Goal: Check status: Check status

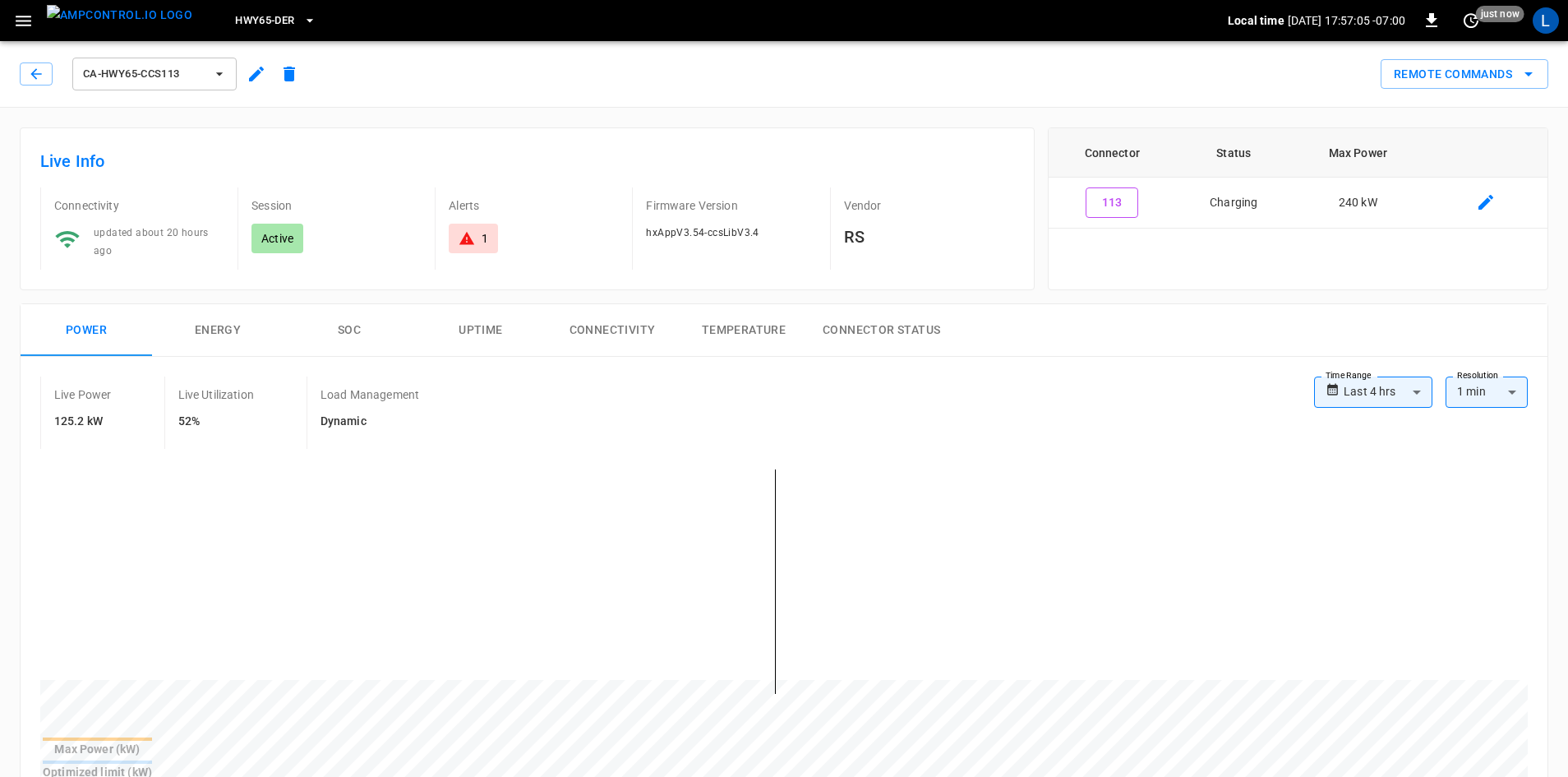
click at [362, 333] on button "SOC" at bounding box center [349, 331] width 132 height 53
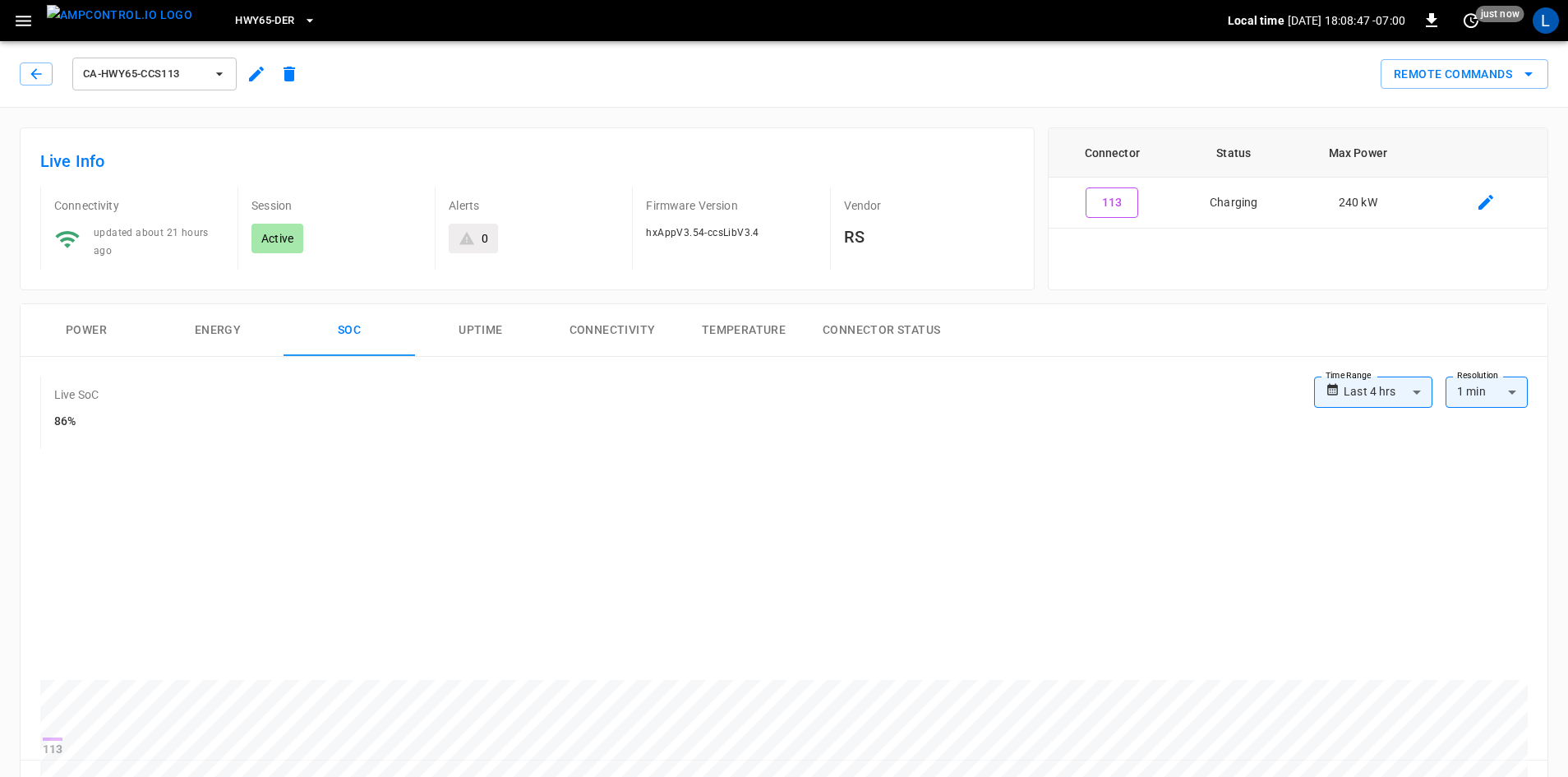
click at [76, 321] on button "Power" at bounding box center [86, 331] width 132 height 53
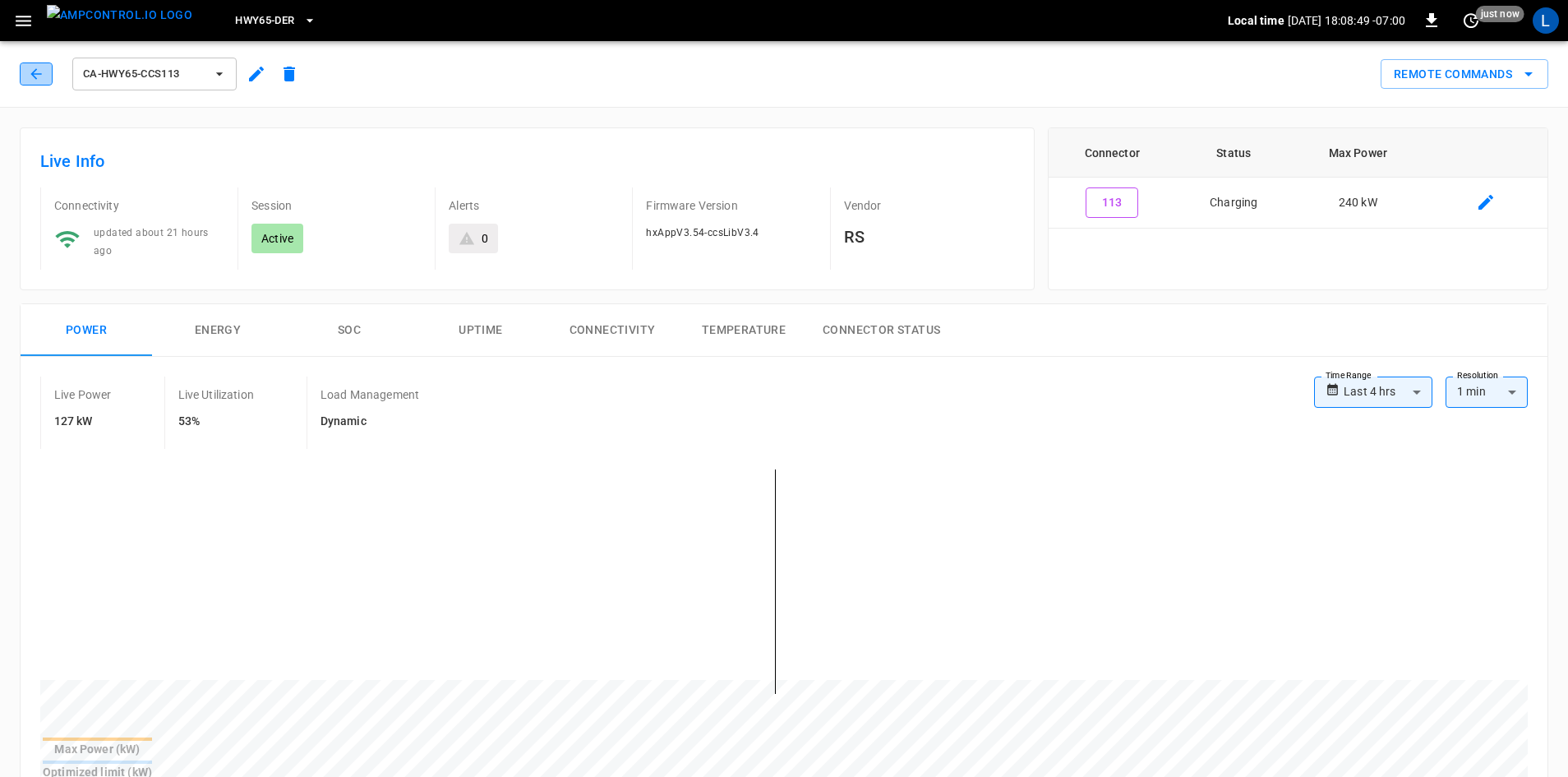
click at [22, 73] on button "button" at bounding box center [36, 74] width 33 height 23
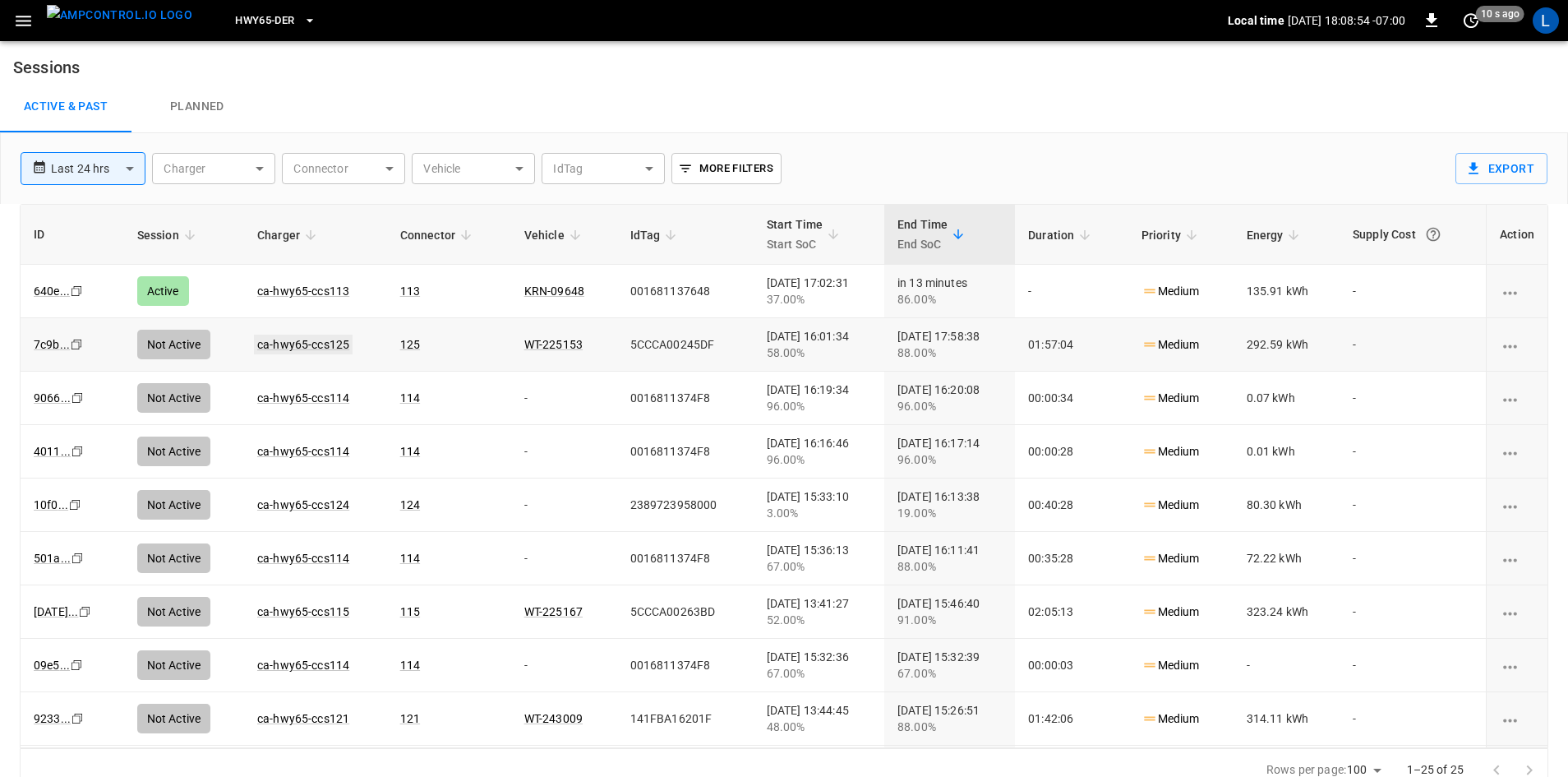
click at [269, 345] on link "ca-hwy65-ccs125" at bounding box center [303, 345] width 99 height 20
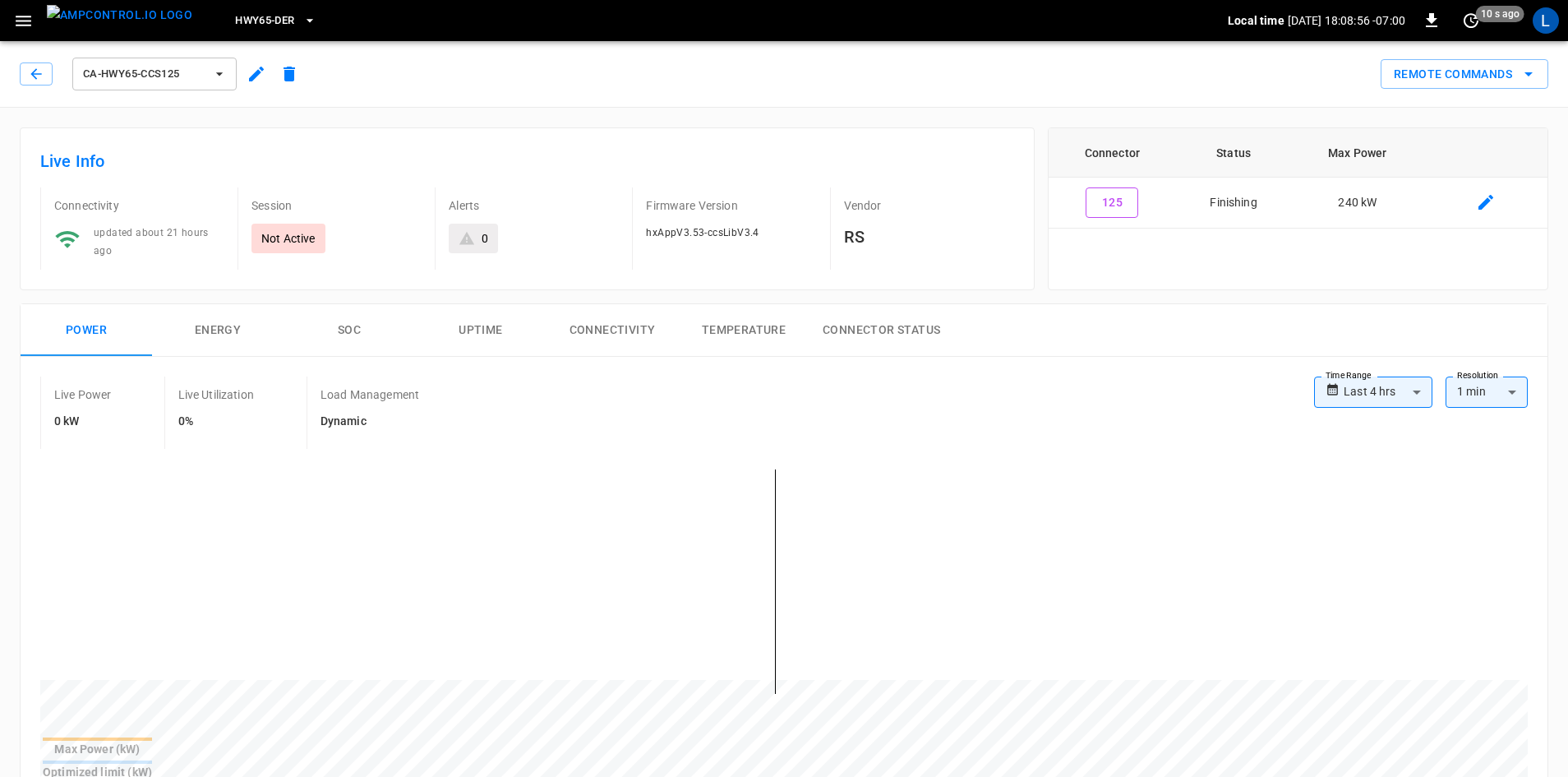
click at [341, 330] on button "SOC" at bounding box center [349, 331] width 132 height 53
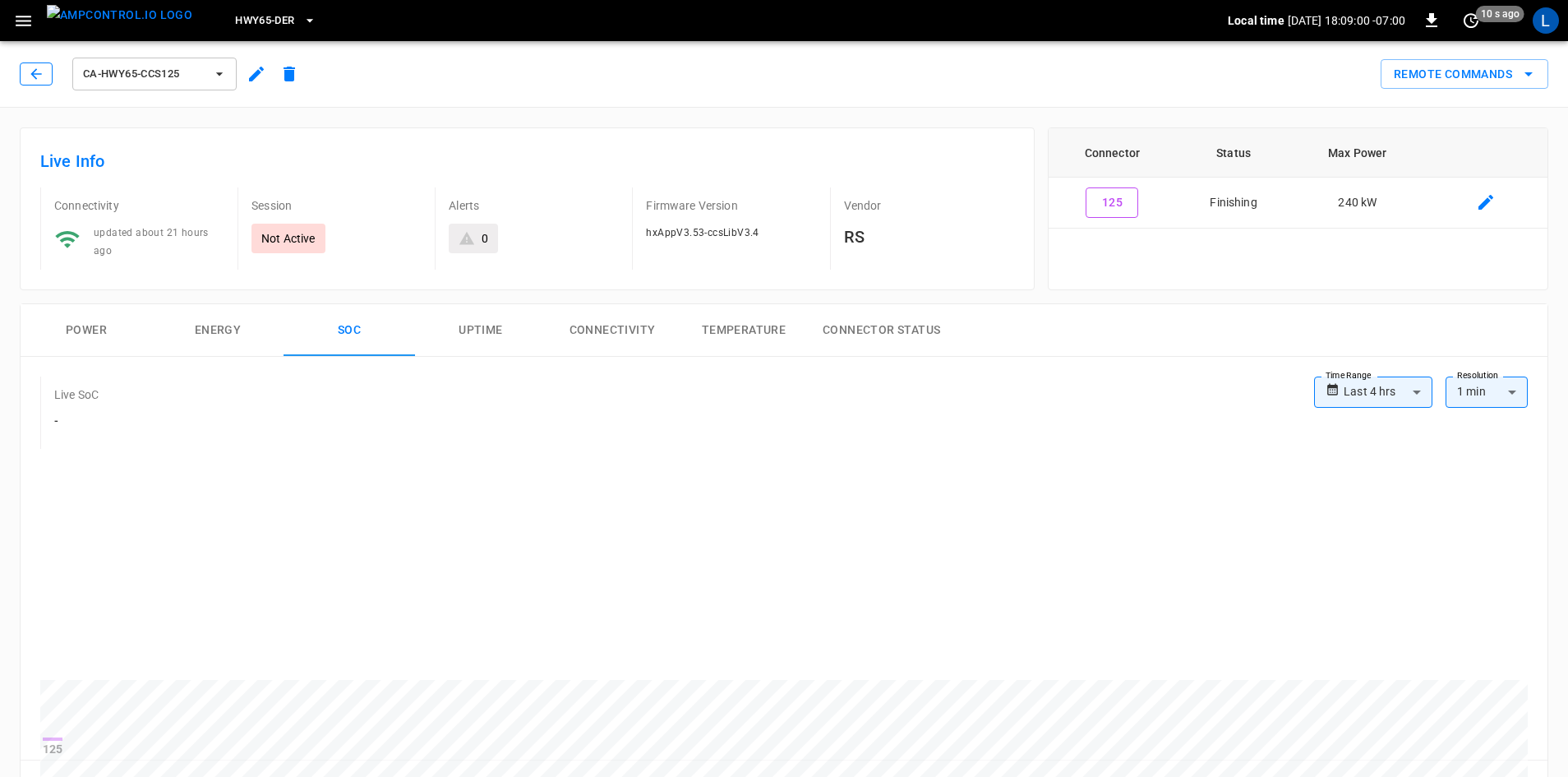
click at [28, 71] on icon "button" at bounding box center [36, 74] width 16 height 16
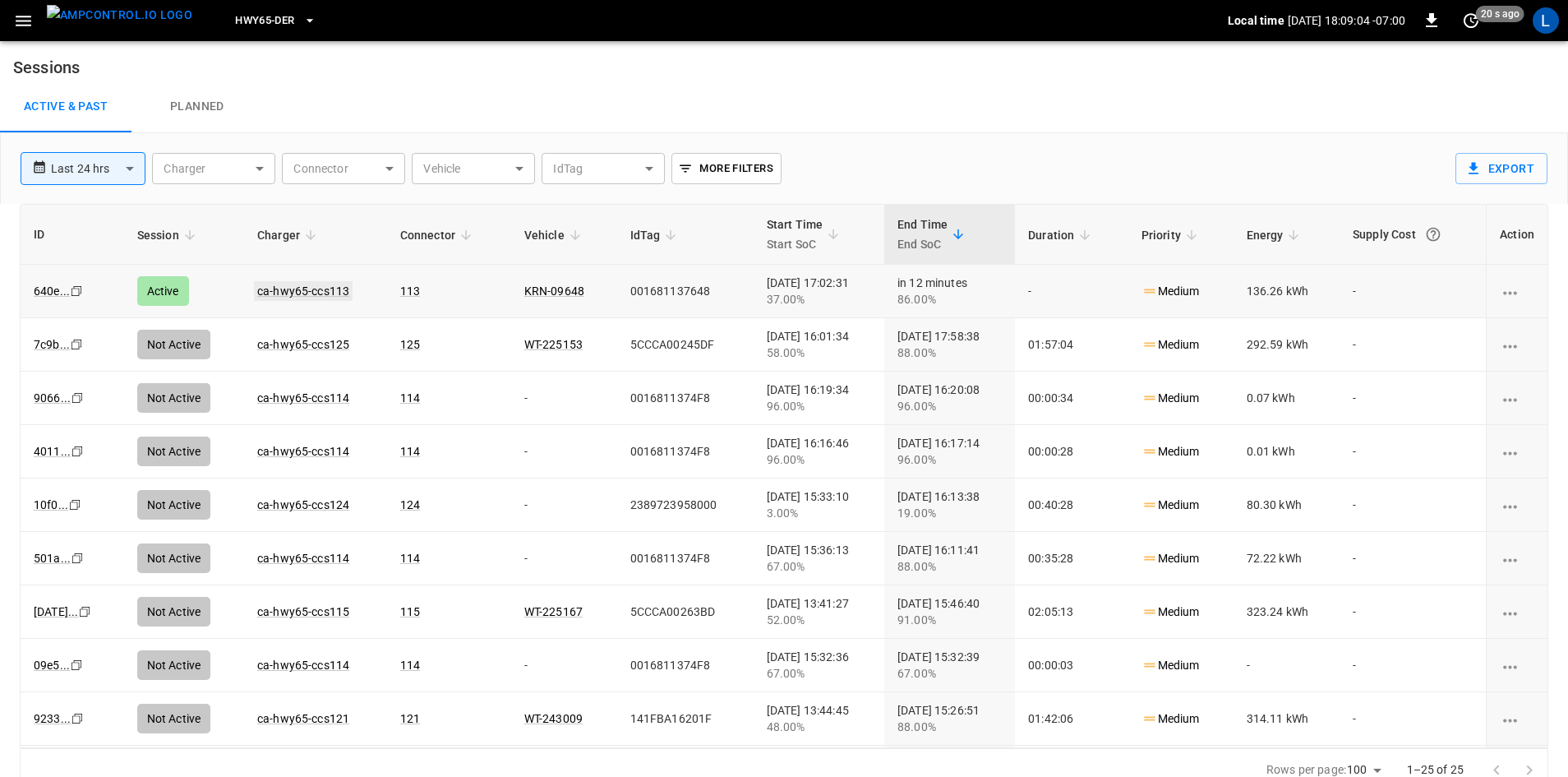
click at [260, 286] on link "ca-hwy65-ccs113" at bounding box center [303, 291] width 99 height 20
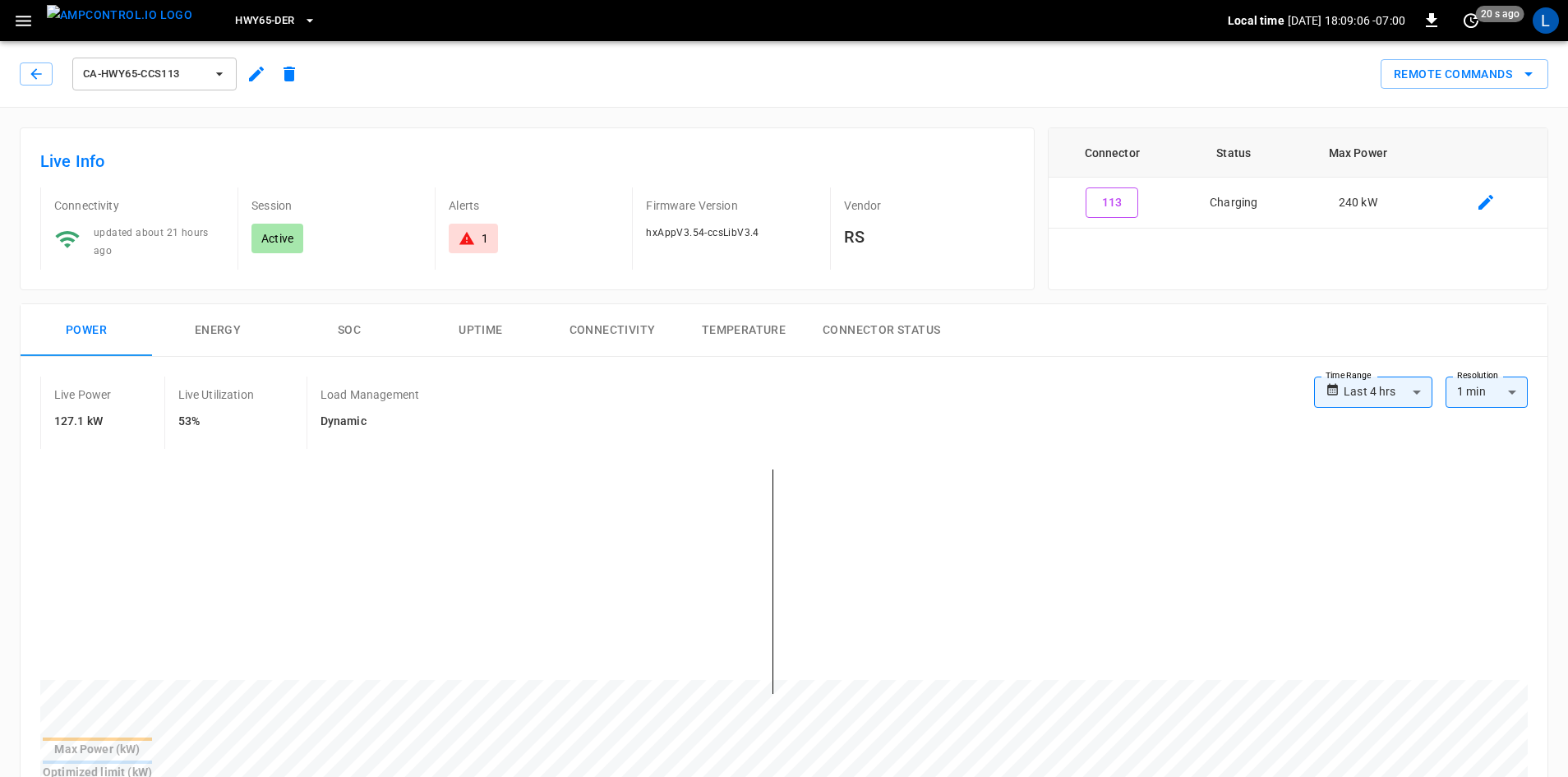
drag, startPoint x: 343, startPoint y: 321, endPoint x: 449, endPoint y: 338, distance: 107.4
click at [344, 321] on button "SOC" at bounding box center [349, 331] width 132 height 53
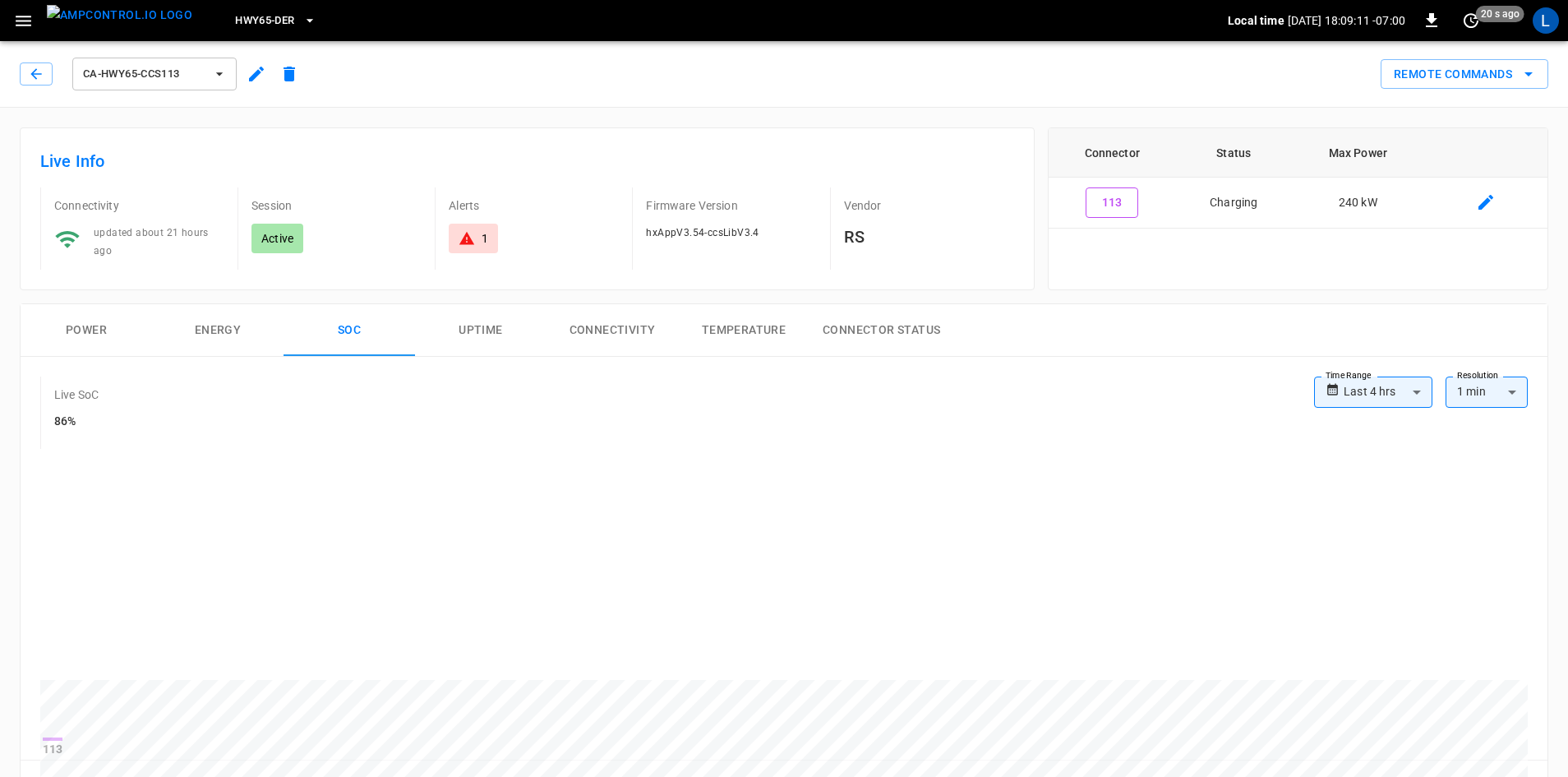
click at [105, 331] on button "Power" at bounding box center [86, 331] width 132 height 53
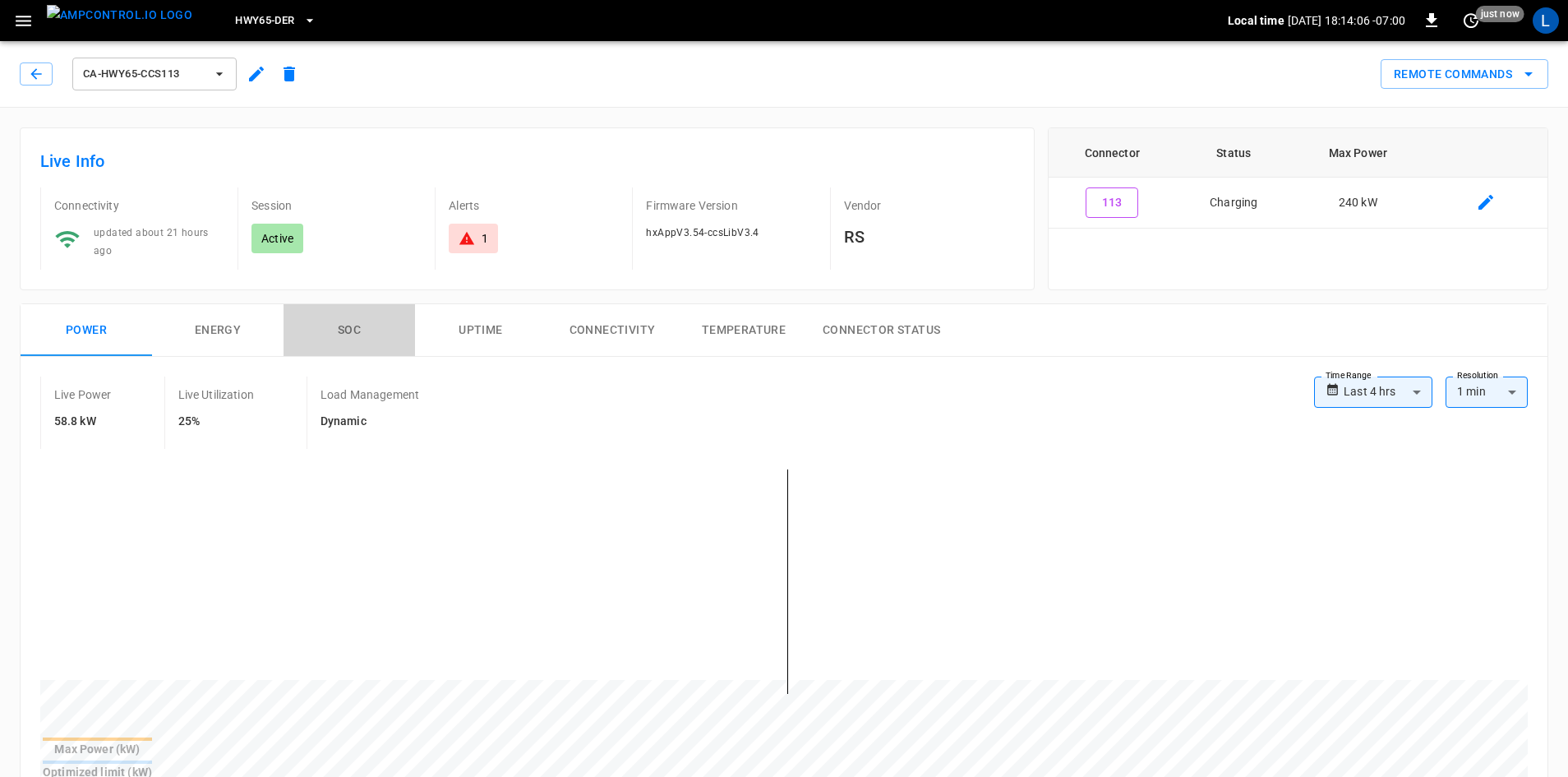
click at [346, 326] on button "SOC" at bounding box center [349, 331] width 132 height 53
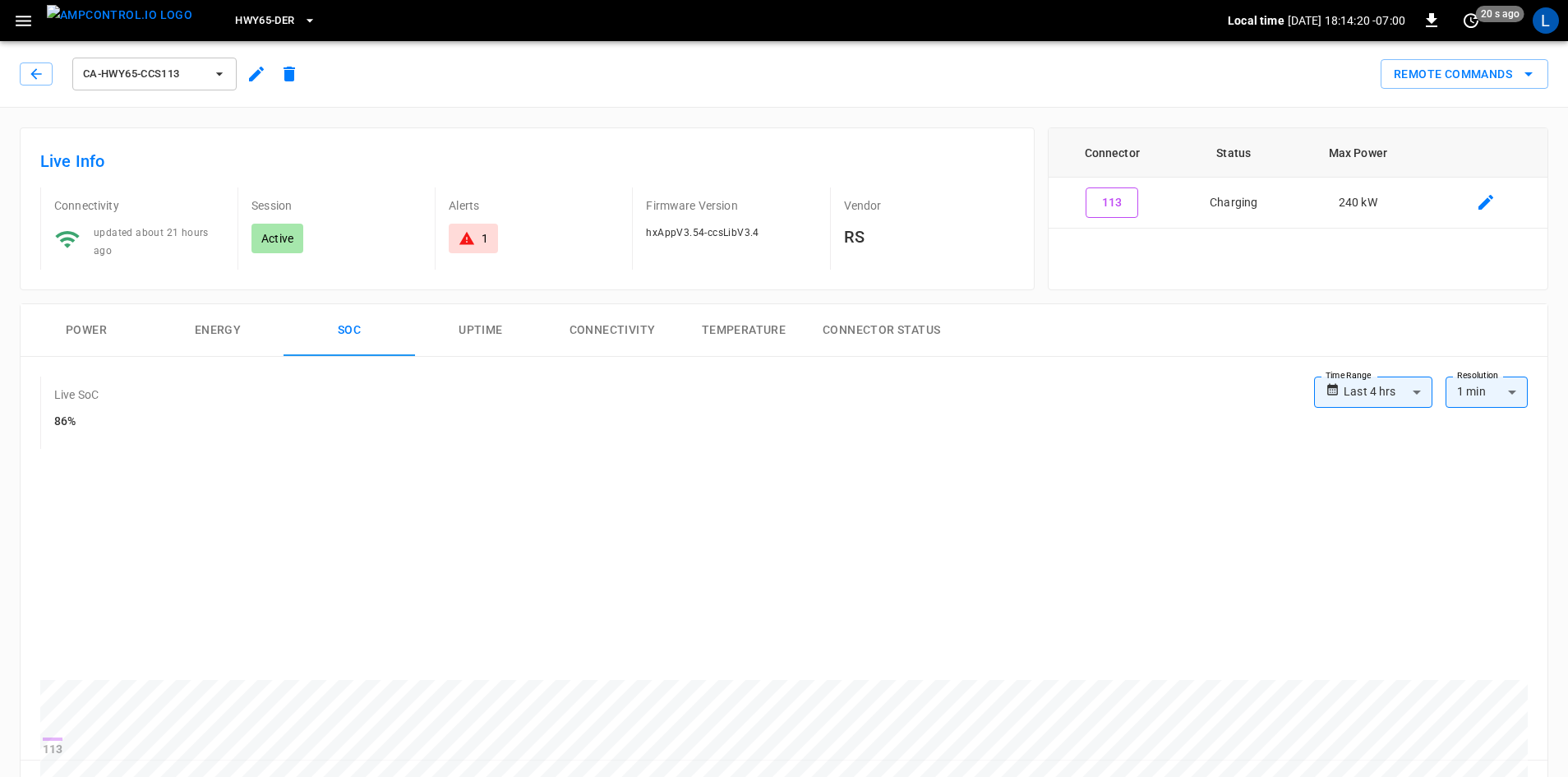
click at [77, 327] on button "Power" at bounding box center [86, 331] width 132 height 53
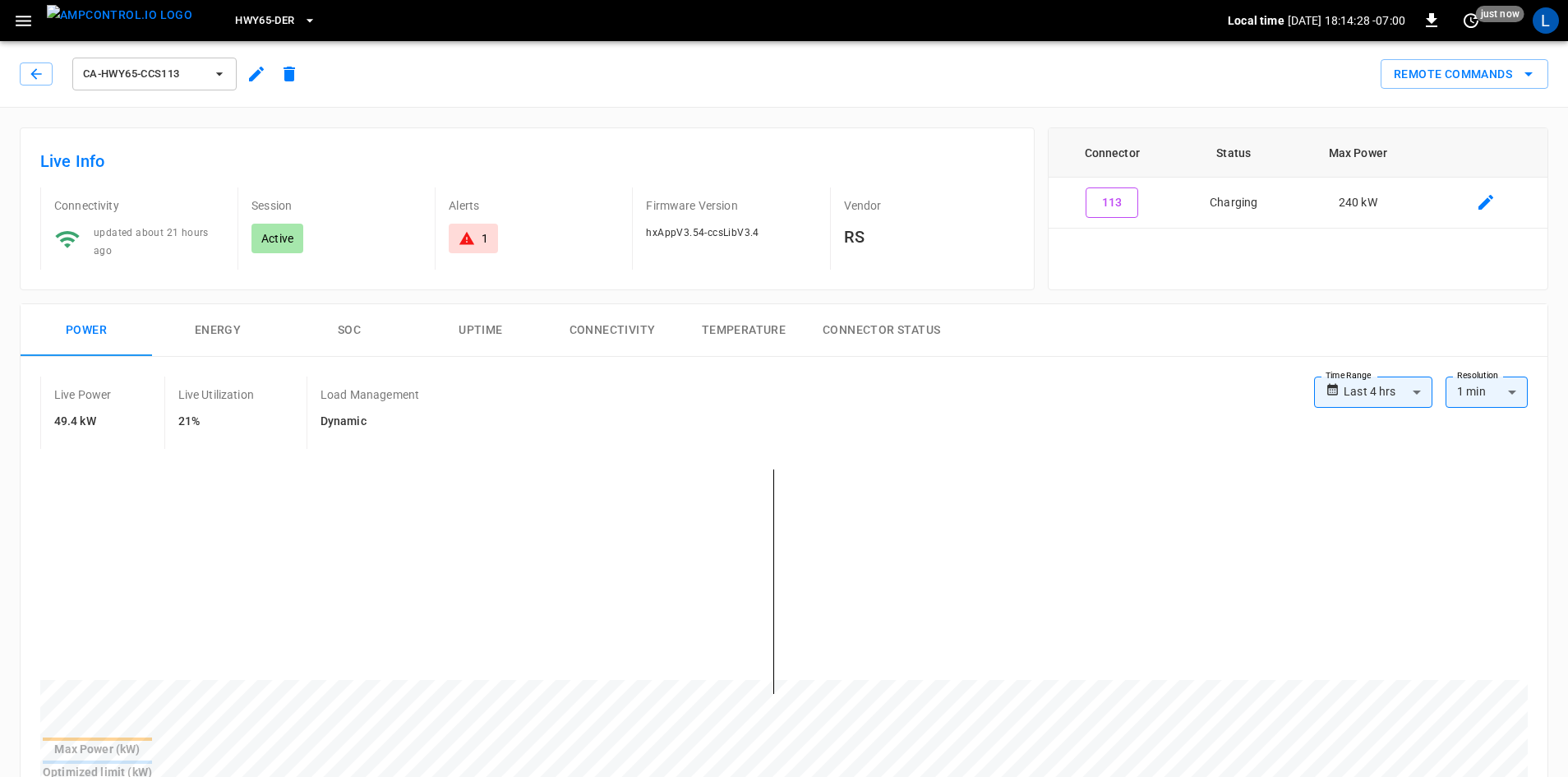
drag, startPoint x: 347, startPoint y: 326, endPoint x: 387, endPoint y: 347, distance: 45.2
click at [347, 327] on button "SOC" at bounding box center [349, 331] width 132 height 53
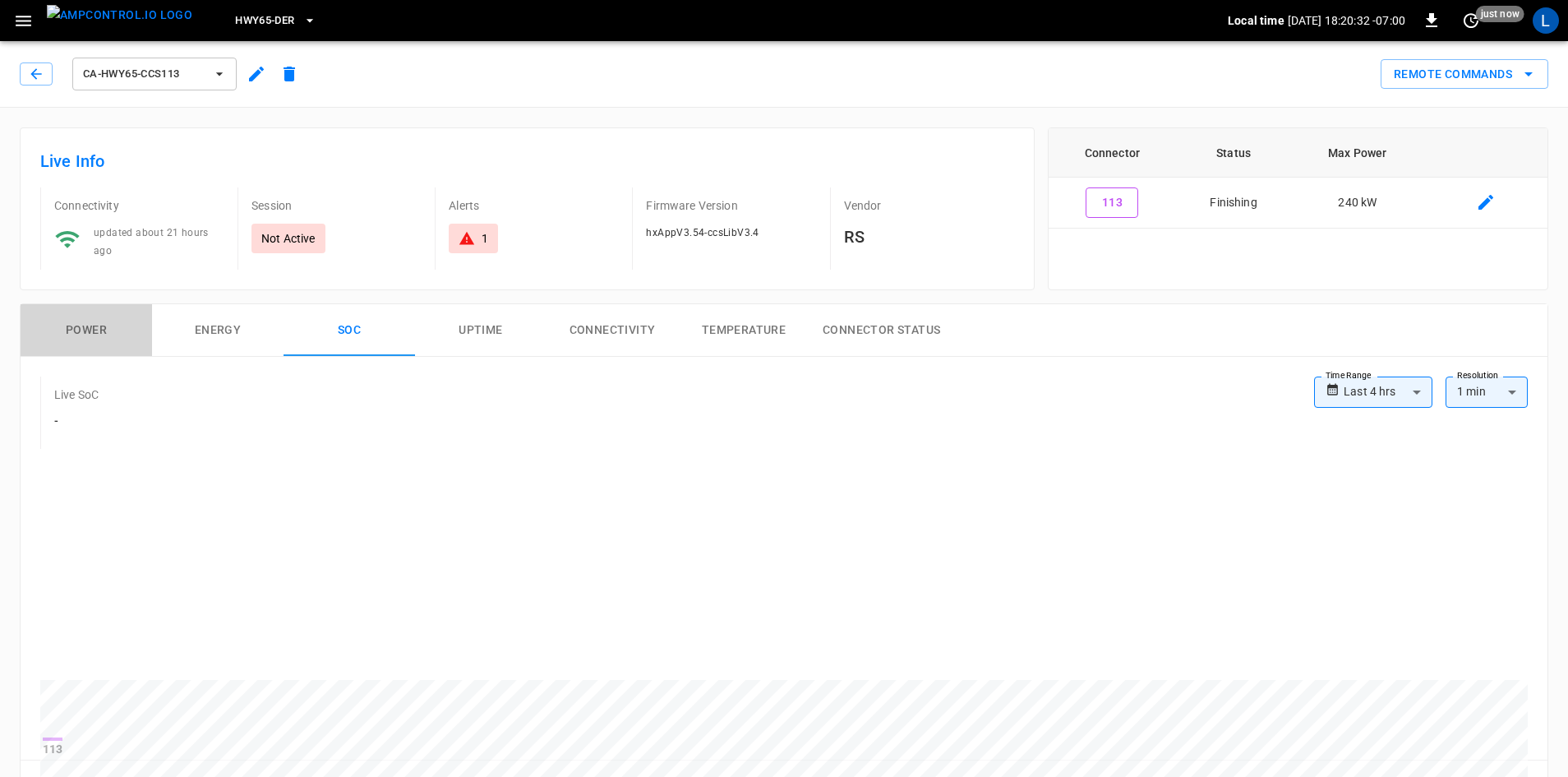
click at [82, 333] on button "Power" at bounding box center [86, 331] width 132 height 53
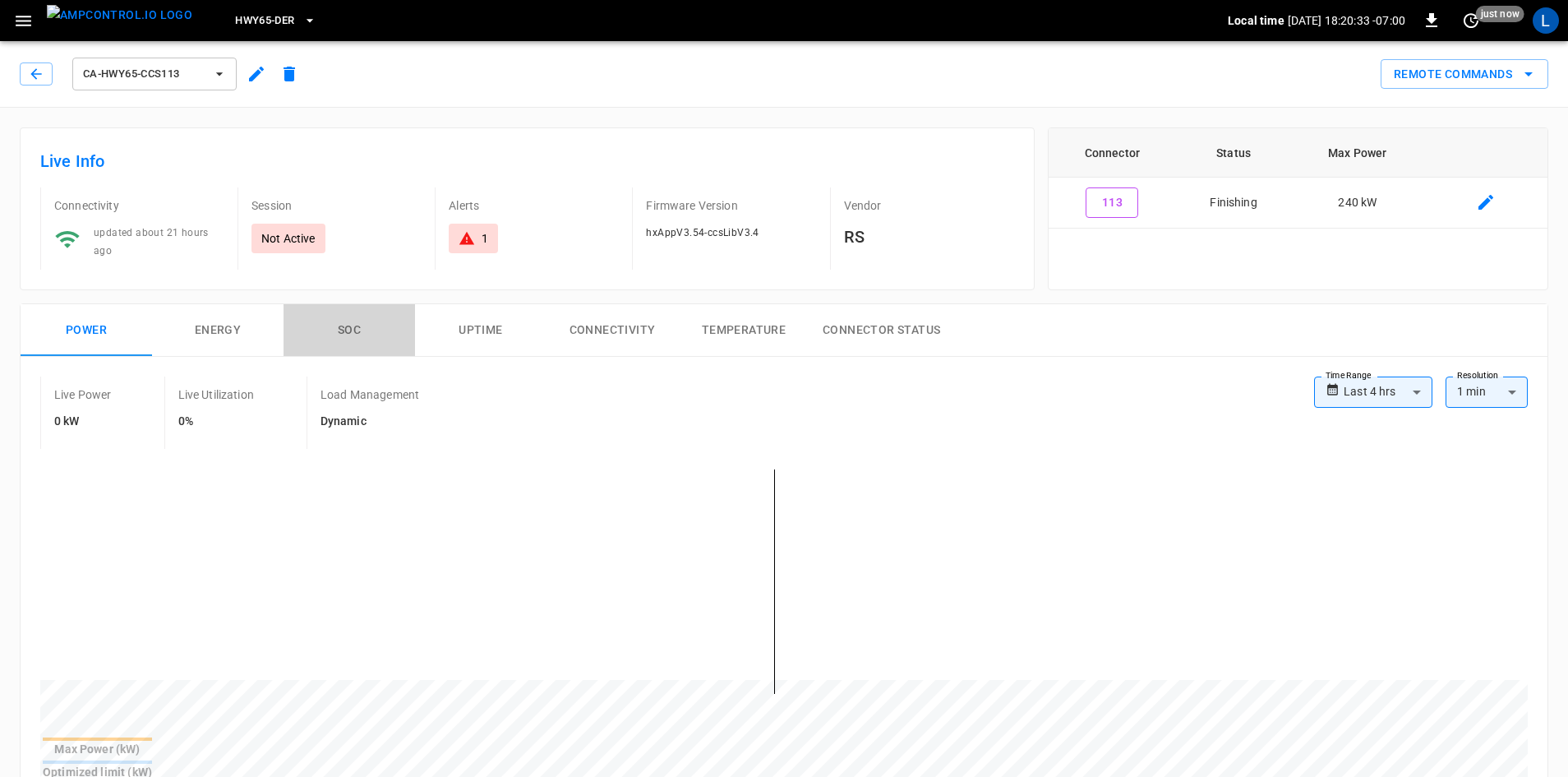
click at [349, 331] on button "SOC" at bounding box center [349, 331] width 132 height 53
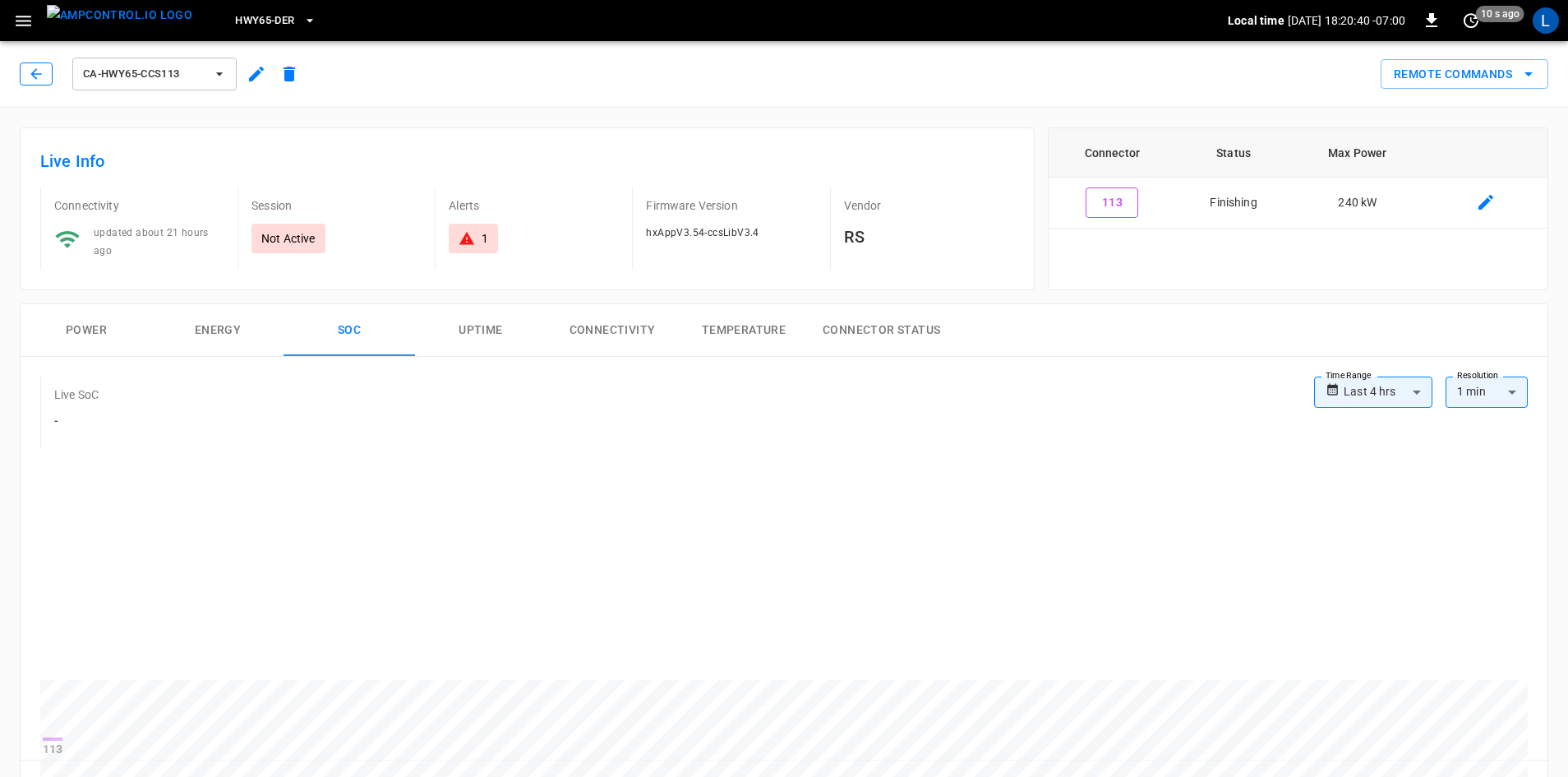
click at [43, 72] on icon "button" at bounding box center [36, 74] width 16 height 16
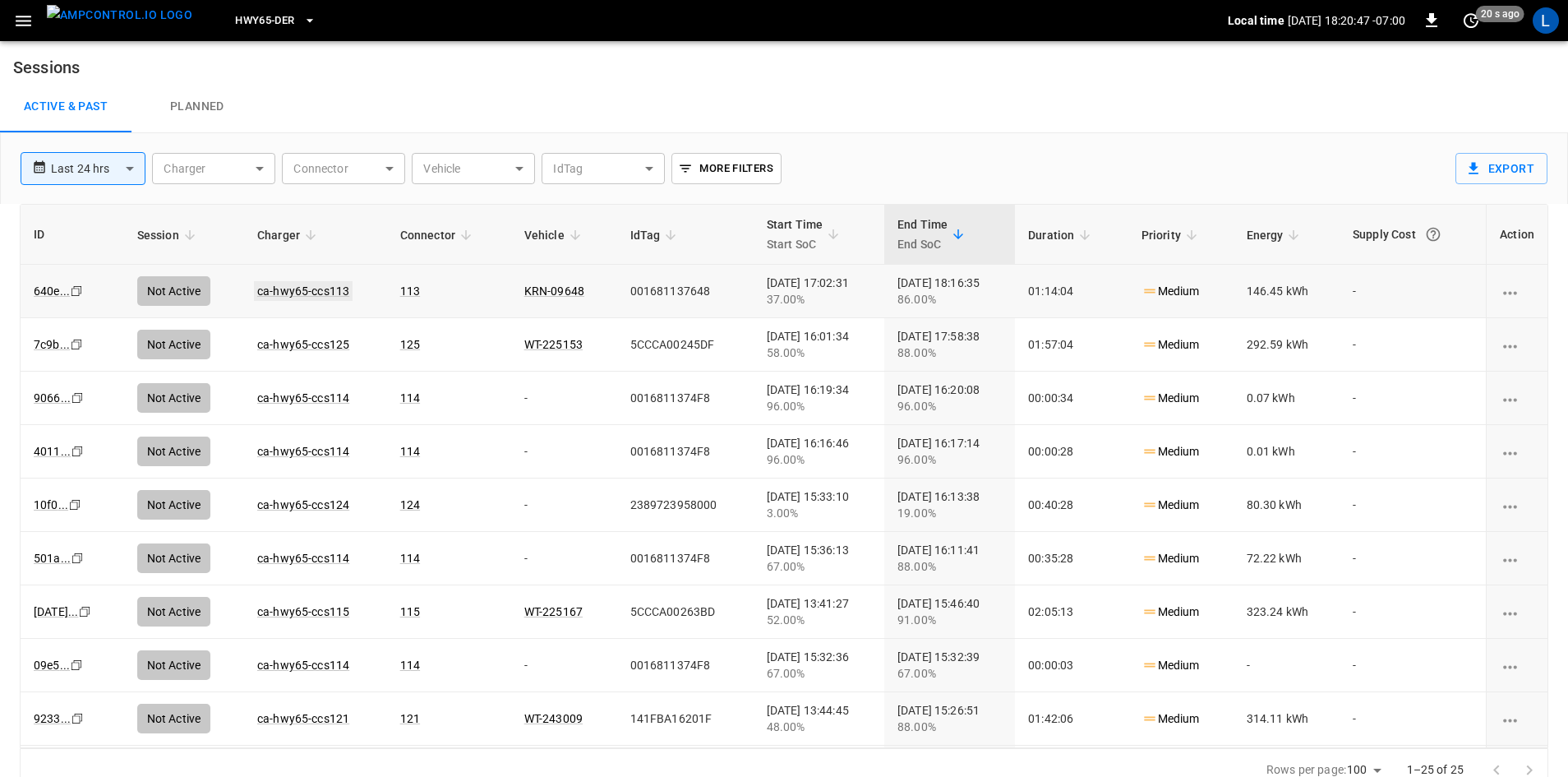
click at [313, 289] on link "ca-hwy65-ccs113" at bounding box center [303, 291] width 99 height 20
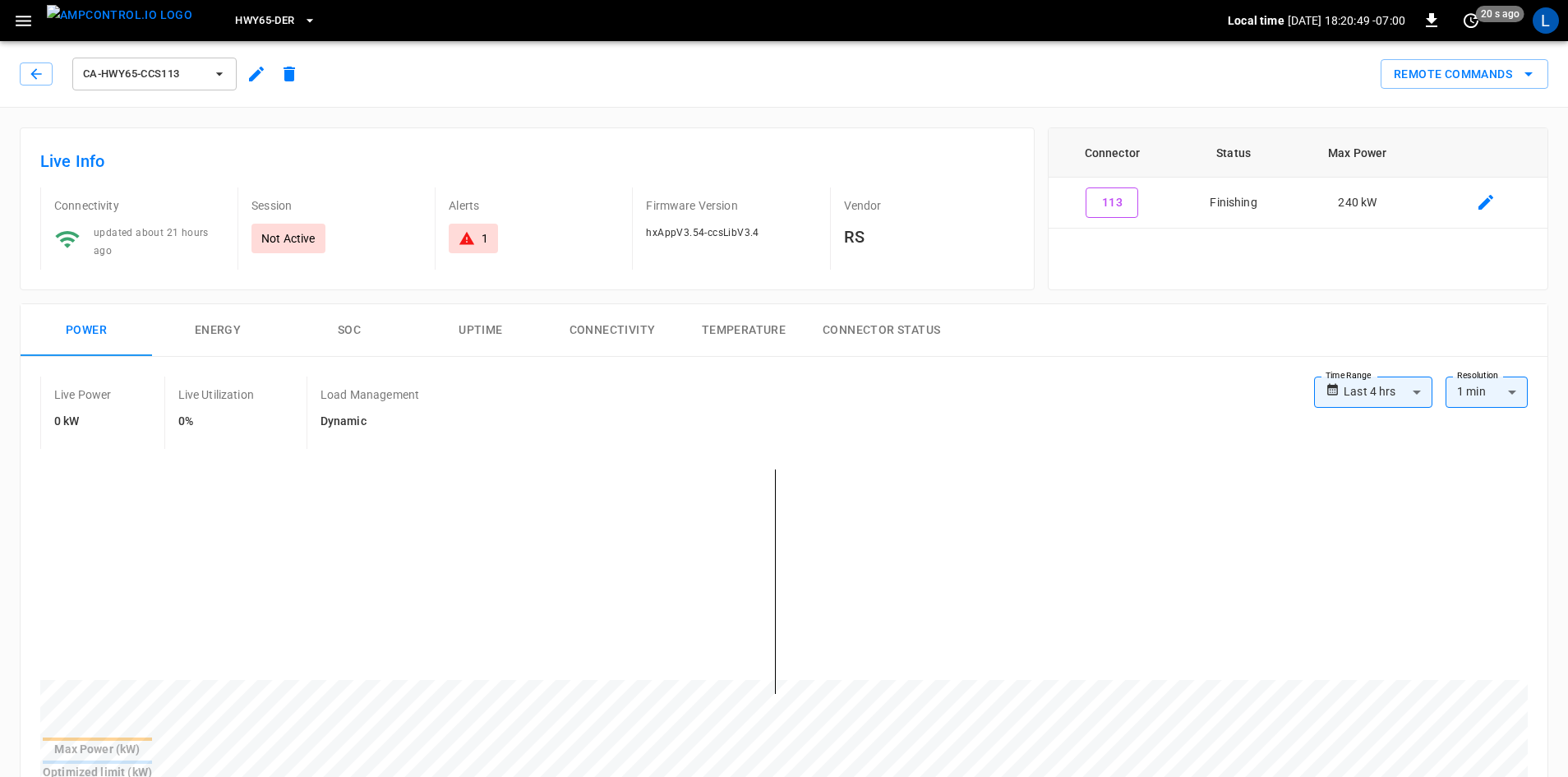
click at [355, 322] on button "SOC" at bounding box center [349, 331] width 132 height 53
